Goal: Task Accomplishment & Management: Use online tool/utility

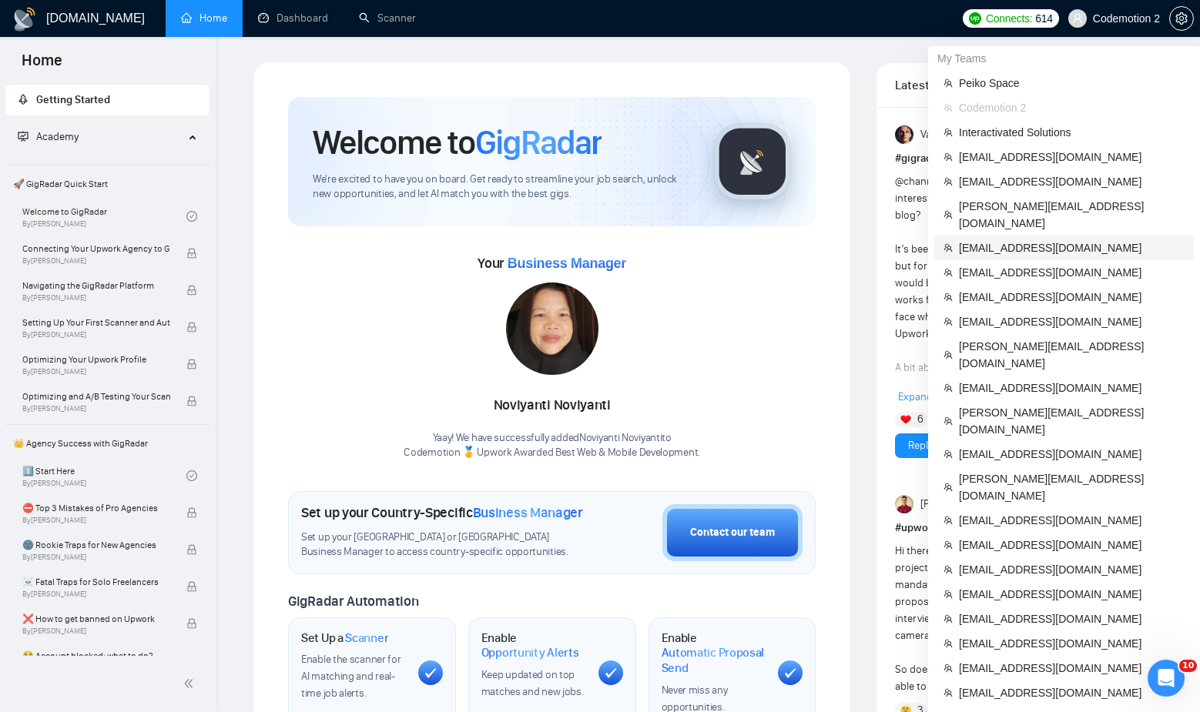
click at [1028, 240] on span "[EMAIL_ADDRESS][DOMAIN_NAME]" at bounding box center [1072, 248] width 226 height 17
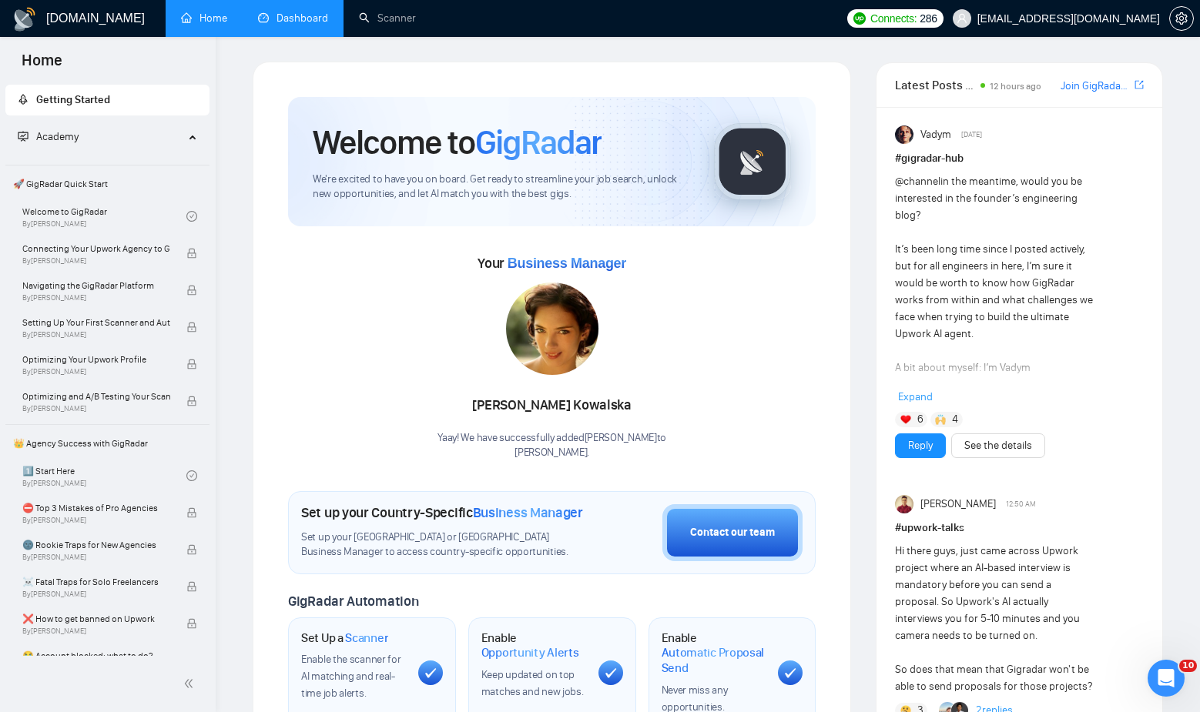
click at [290, 18] on link "Dashboard" at bounding box center [293, 18] width 70 height 13
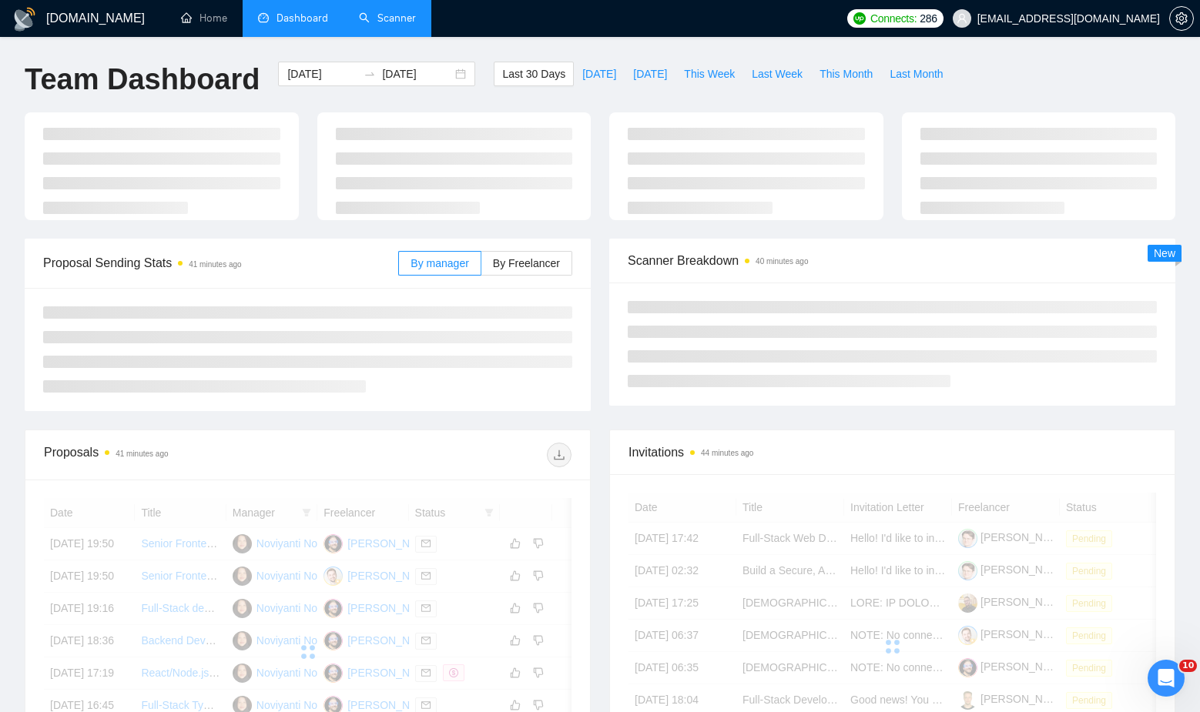
click at [399, 12] on link "Scanner" at bounding box center [387, 18] width 57 height 13
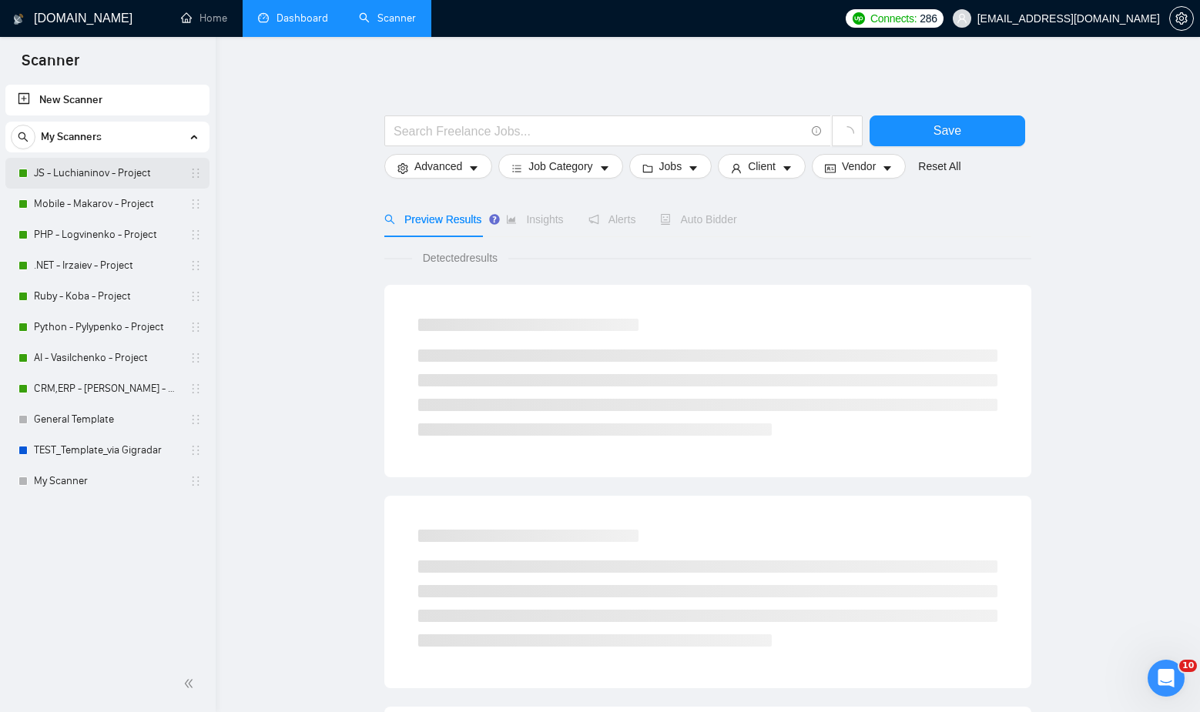
click at [84, 169] on link "JS - Luchianinov - Project" at bounding box center [107, 173] width 146 height 31
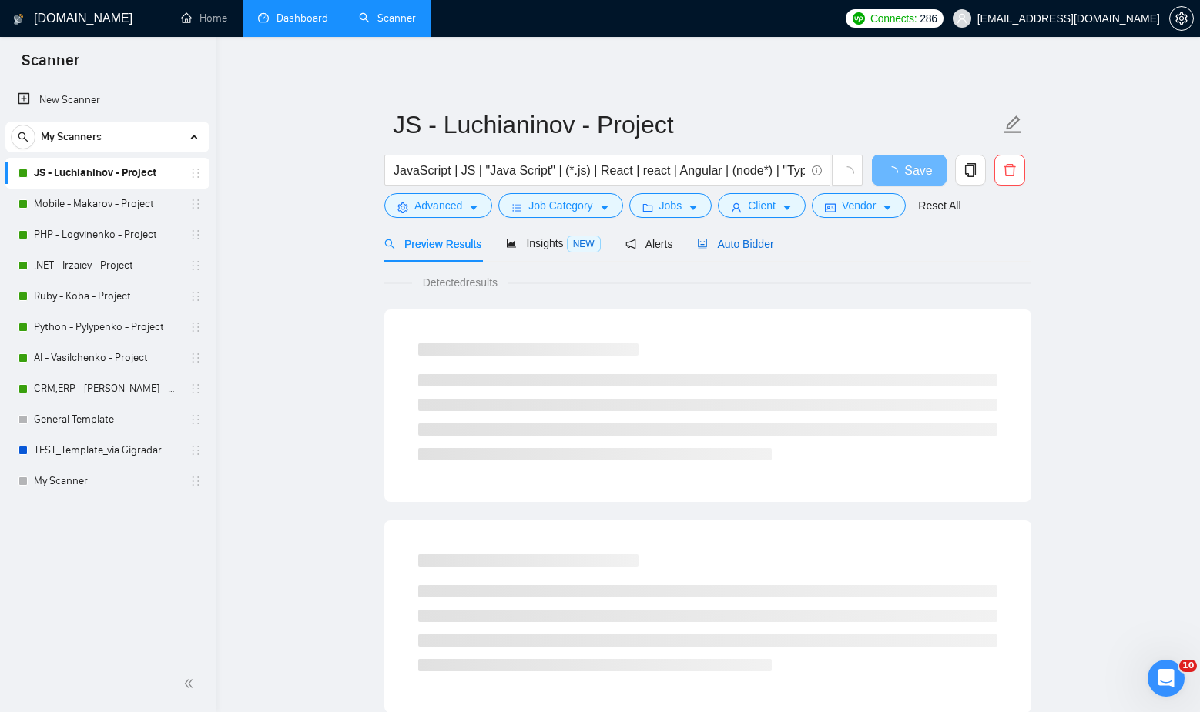
click at [763, 244] on span "Auto Bidder" at bounding box center [735, 244] width 76 height 12
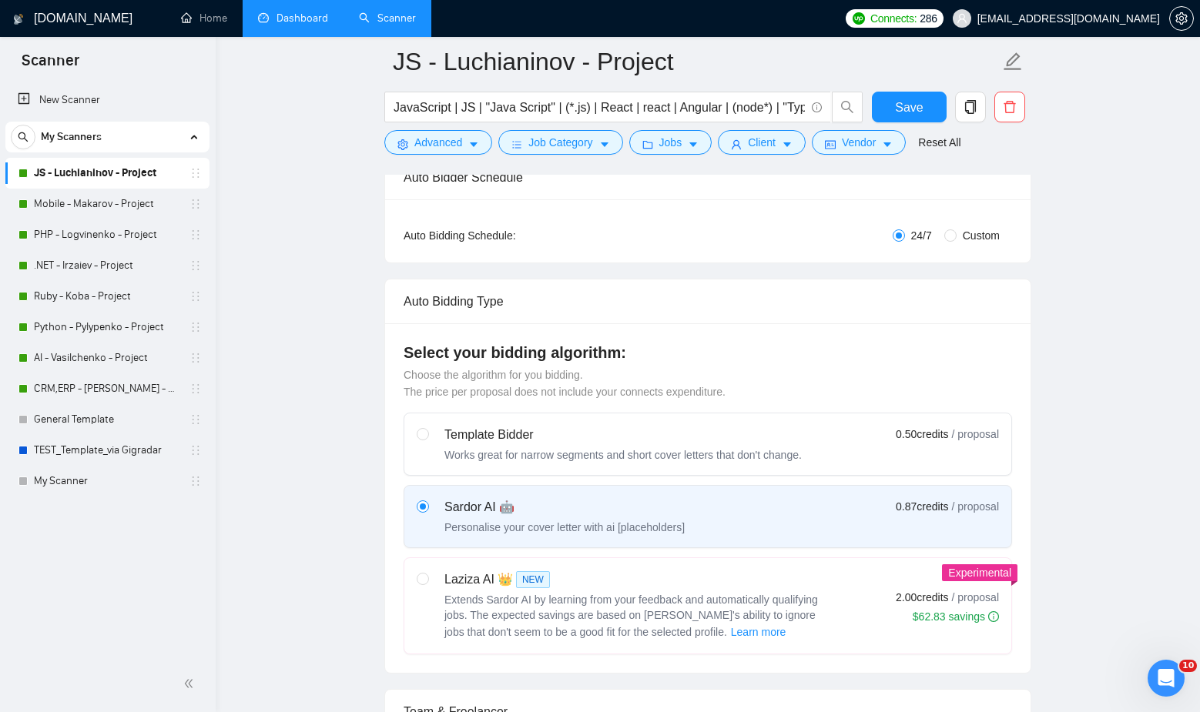
scroll to position [259, 0]
click at [316, 20] on link "Dashboard" at bounding box center [293, 18] width 70 height 13
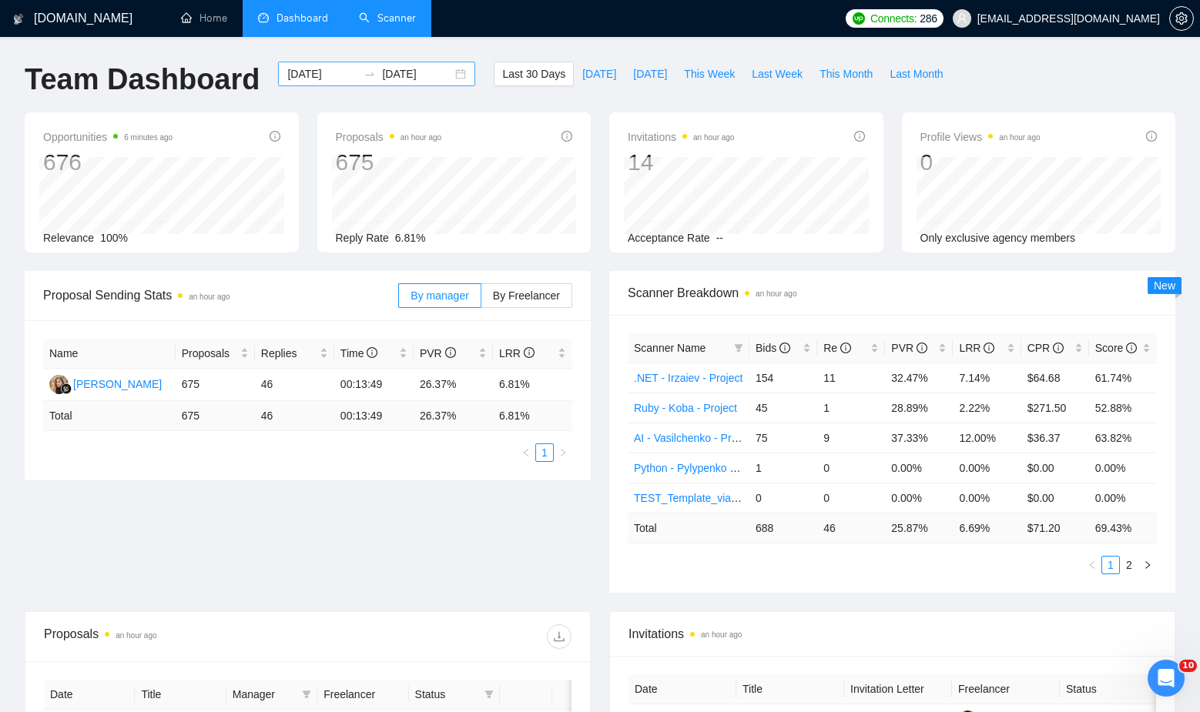
click at [448, 73] on div "[DATE] [DATE]" at bounding box center [376, 74] width 197 height 25
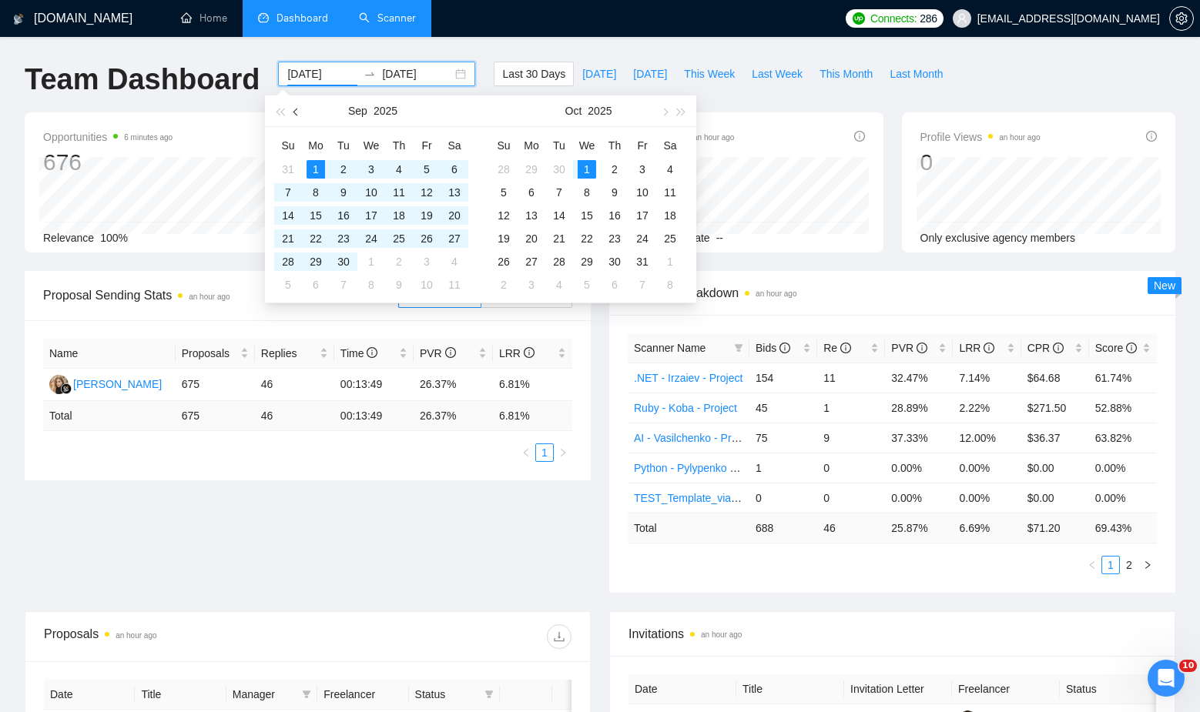
click at [293, 112] on span "button" at bounding box center [297, 112] width 8 height 8
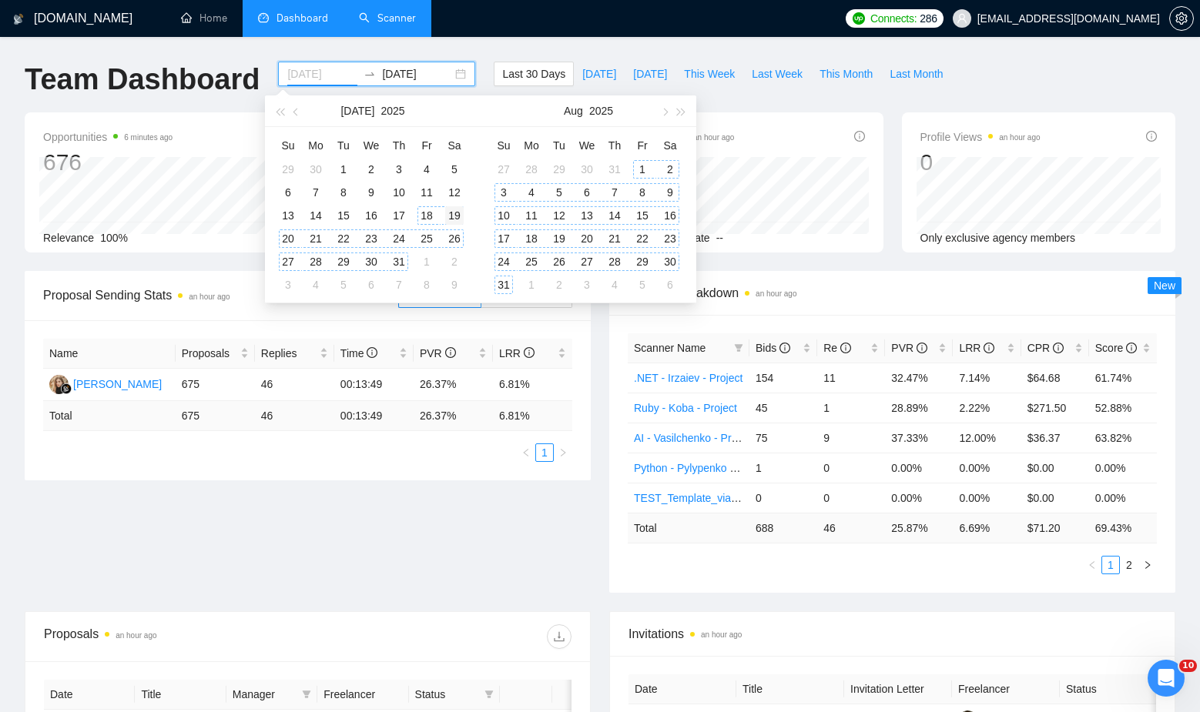
type input "[DATE]"
click at [461, 210] on div "19" at bounding box center [454, 215] width 18 height 18
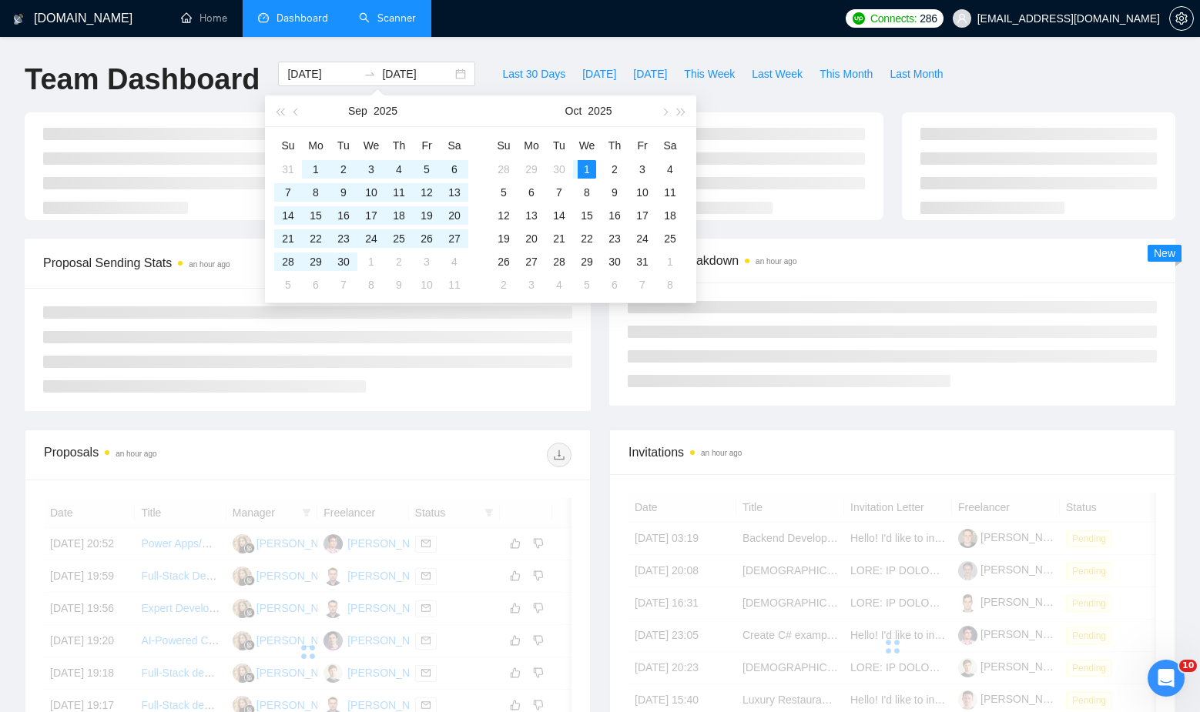
click at [845, 99] on div "Last 30 Days [DATE] [DATE] This Week Last Week This Month Last Month" at bounding box center [722, 87] width 476 height 51
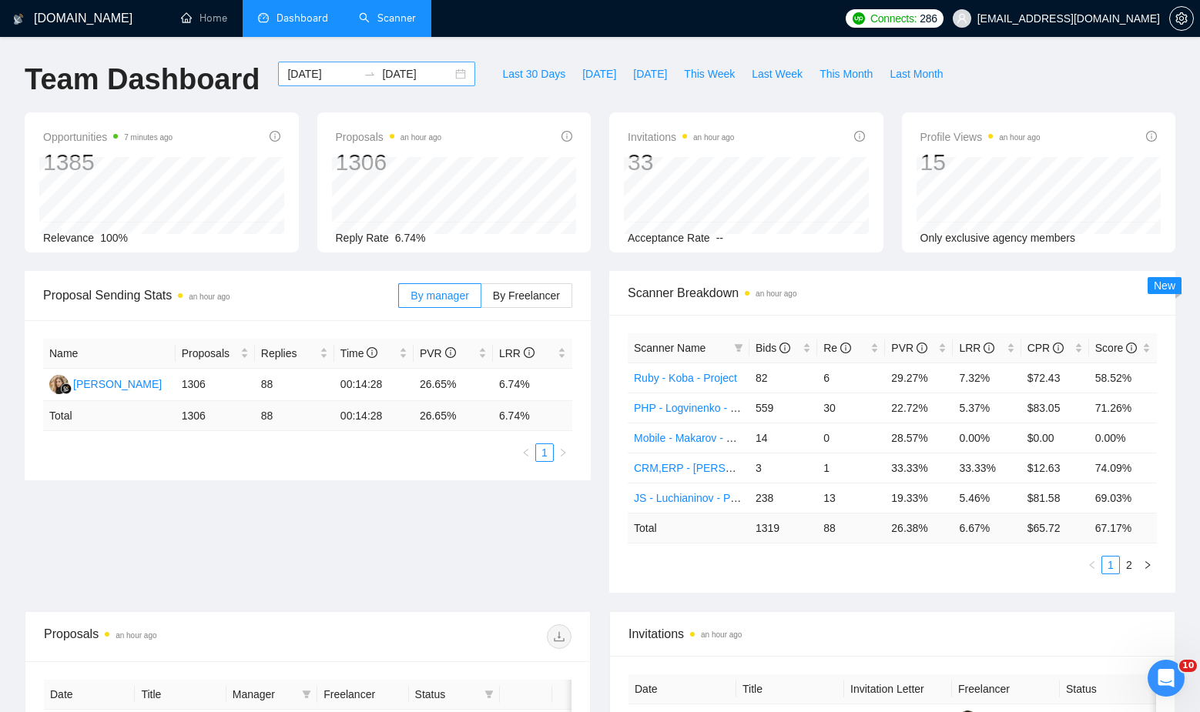
click at [448, 75] on div "[DATE] [DATE]" at bounding box center [376, 74] width 197 height 25
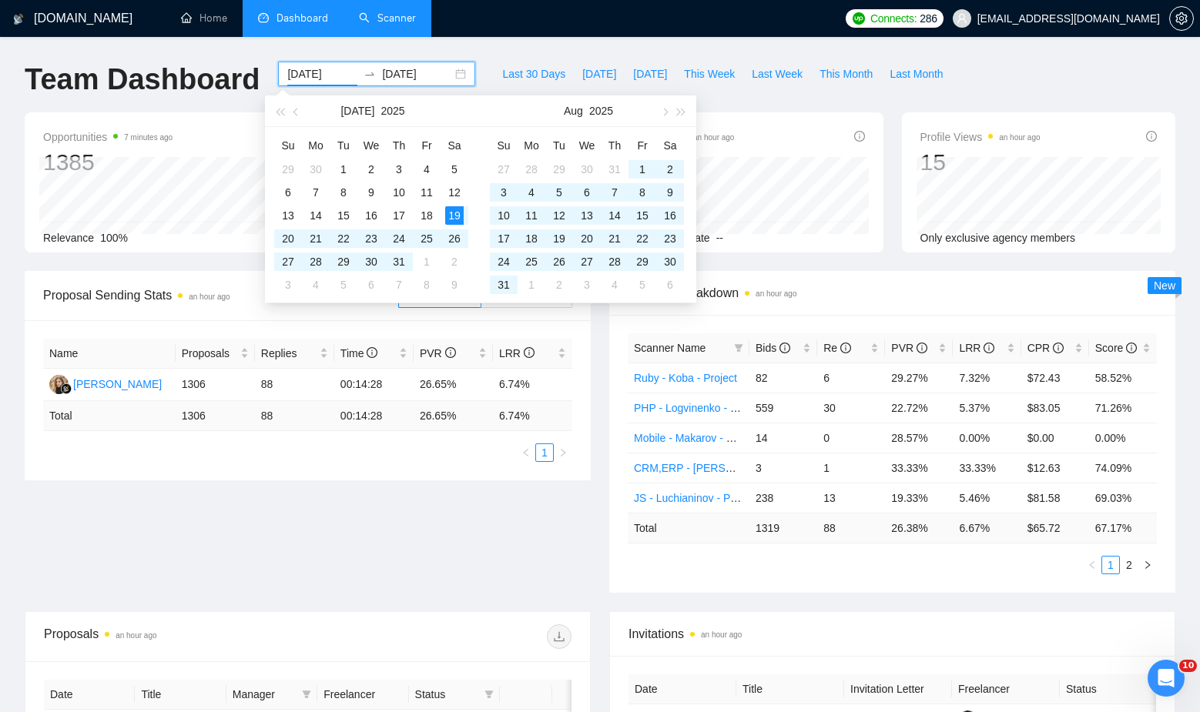
click at [734, 99] on div "Last 30 Days [DATE] [DATE] This Week Last Week This Month Last Month" at bounding box center [722, 87] width 476 height 51
